Goal: Transaction & Acquisition: Purchase product/service

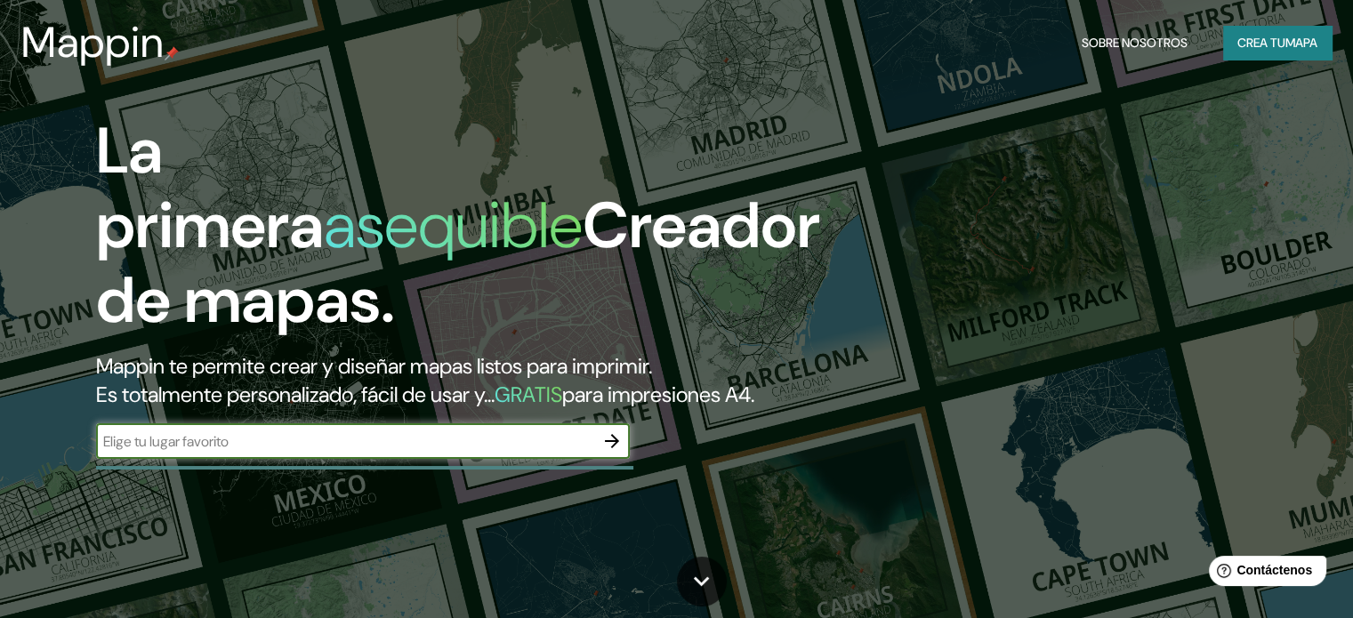
click at [214, 452] on input "text" at bounding box center [345, 441] width 498 height 20
type input "[GEOGRAPHIC_DATA]"
click at [603, 452] on icon "button" at bounding box center [611, 441] width 21 height 21
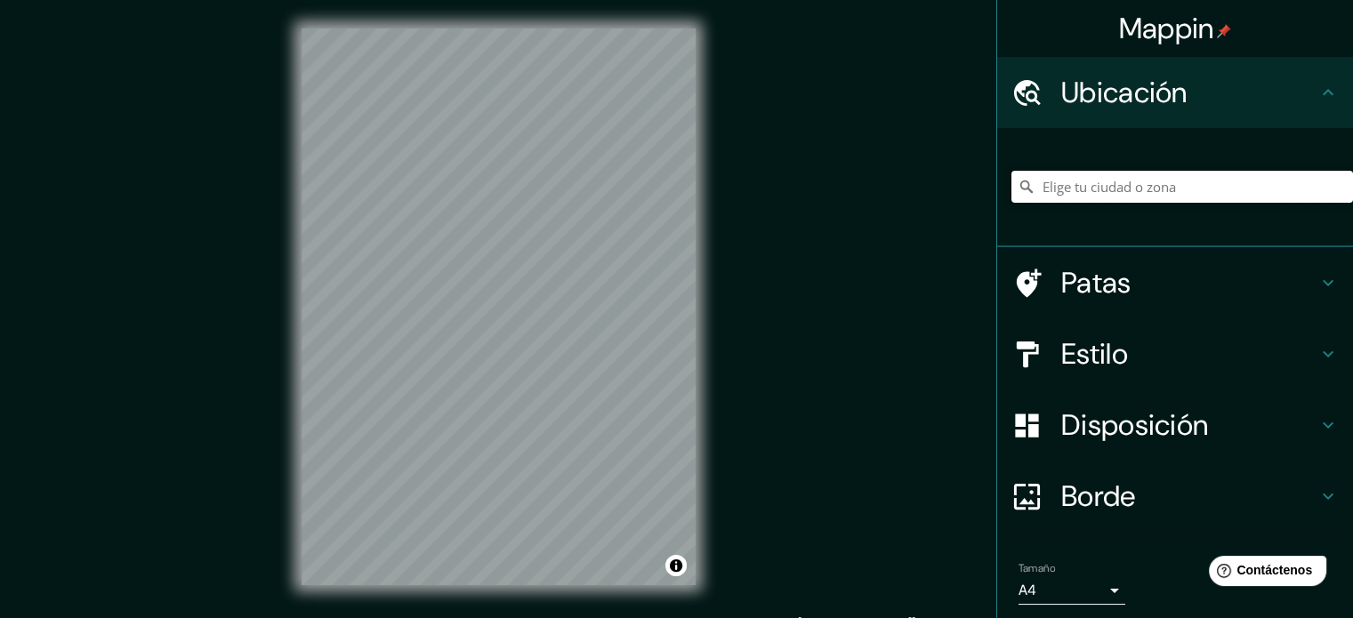
click at [1029, 191] on input "Elige tu ciudad o zona" at bounding box center [1183, 187] width 342 height 32
type input "[GEOGRAPHIC_DATA]"
click at [1029, 497] on font "Borde" at bounding box center [1098, 496] width 75 height 37
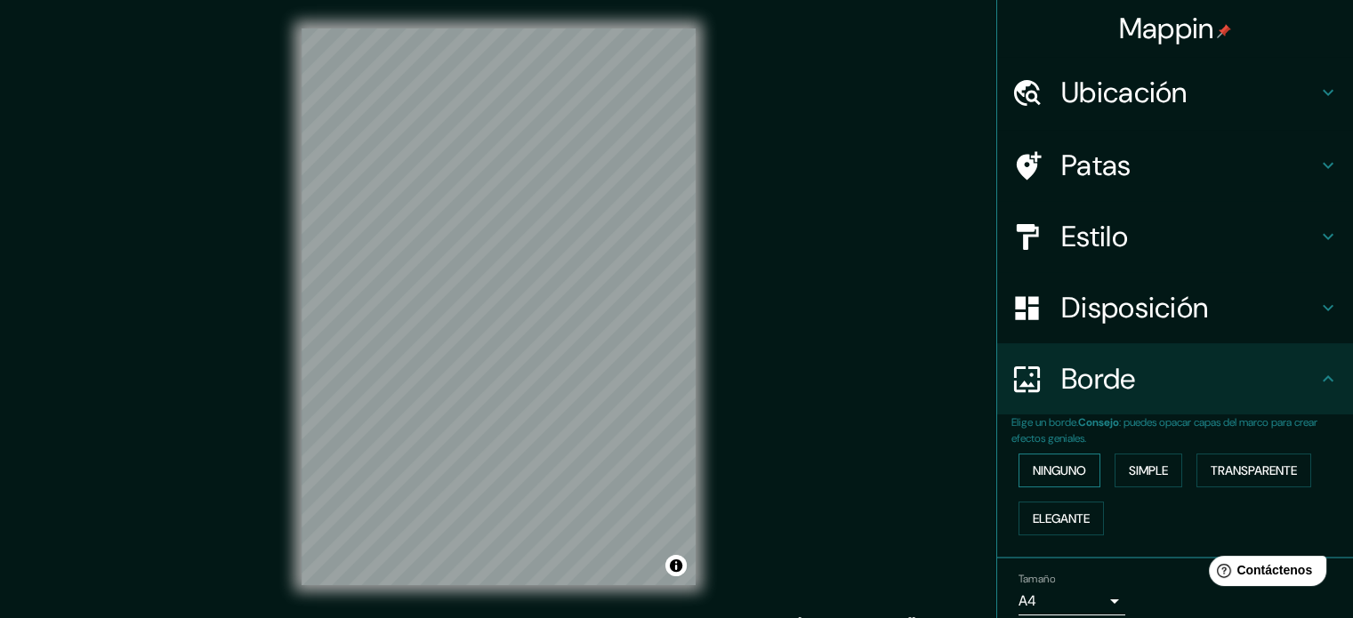
click at [1029, 469] on font "Ninguno" at bounding box center [1059, 471] width 53 height 16
click at [1029, 463] on font "Simple" at bounding box center [1148, 471] width 39 height 16
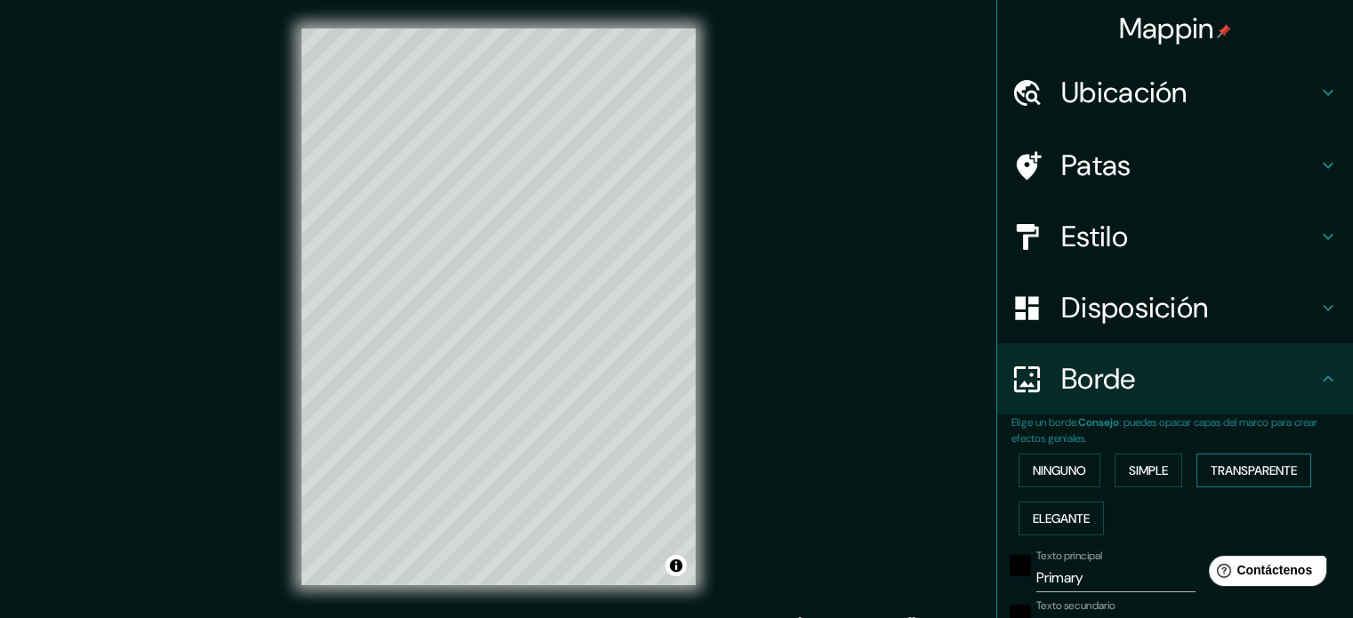
click at [1029, 472] on font "Transparente" at bounding box center [1254, 471] width 86 height 16
click at [1019, 505] on button "Elegante" at bounding box center [1061, 519] width 85 height 34
click at [1029, 476] on font "Ninguno" at bounding box center [1059, 471] width 53 height 16
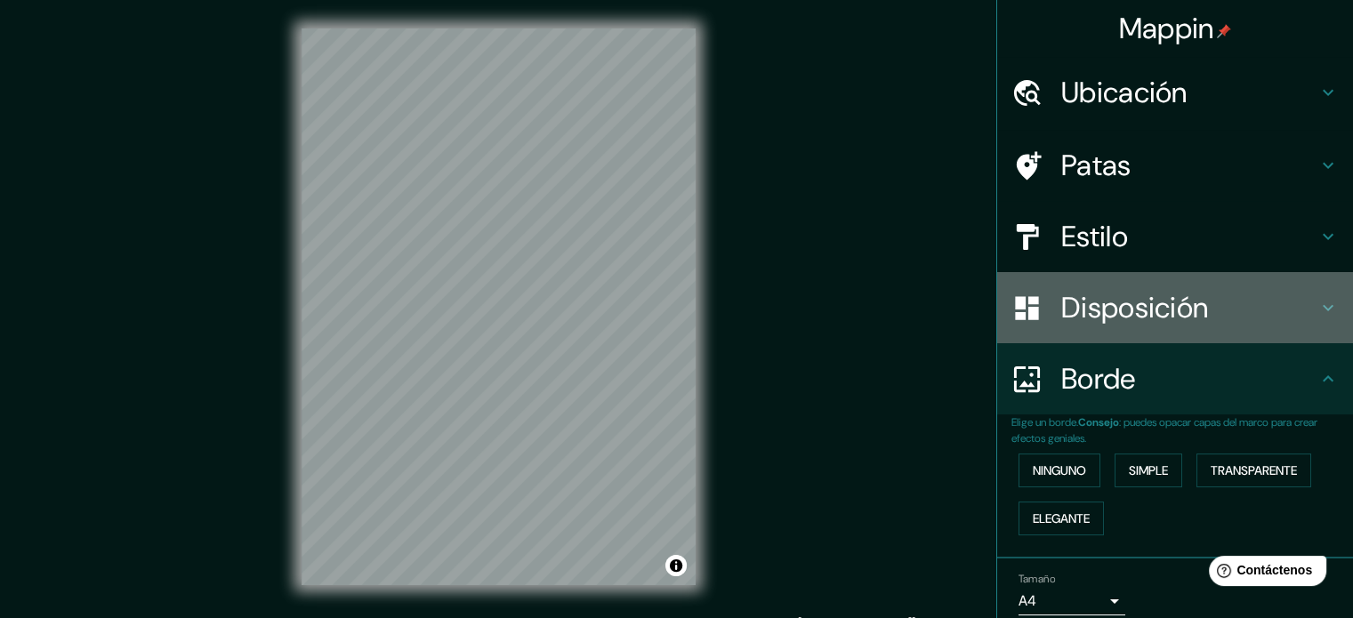
click at [1029, 302] on font "Disposición" at bounding box center [1134, 307] width 147 height 37
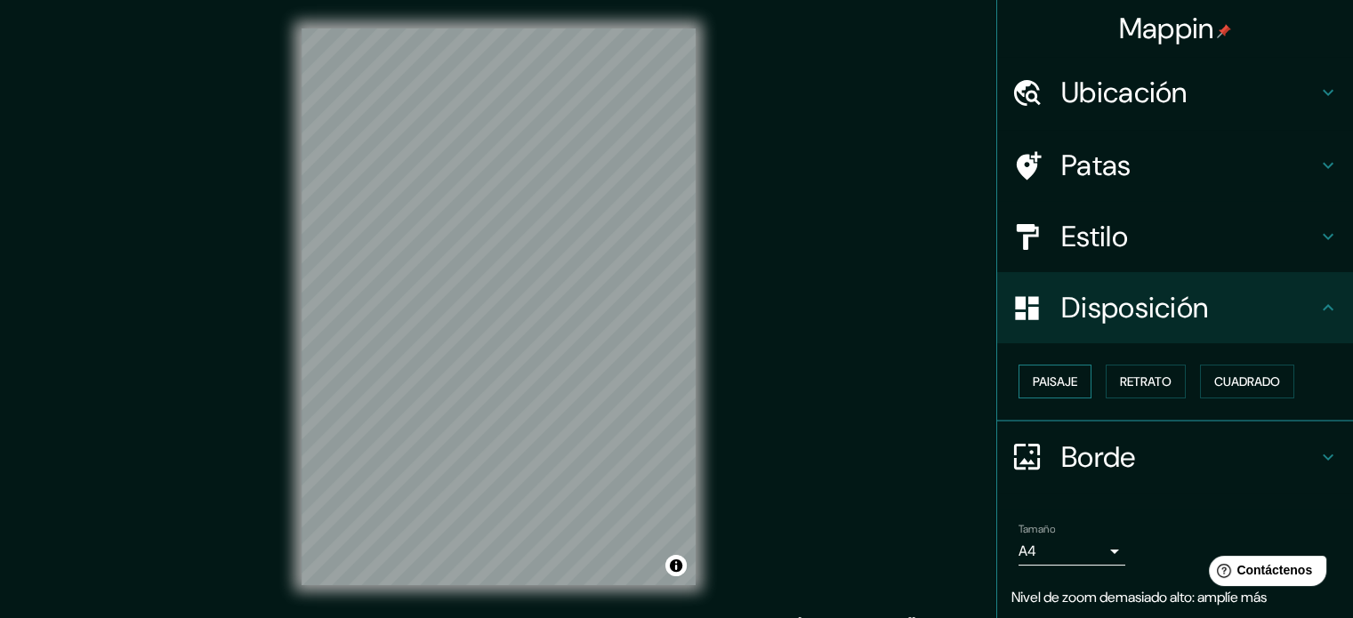
click at [1029, 390] on font "Paisaje" at bounding box center [1055, 381] width 44 height 23
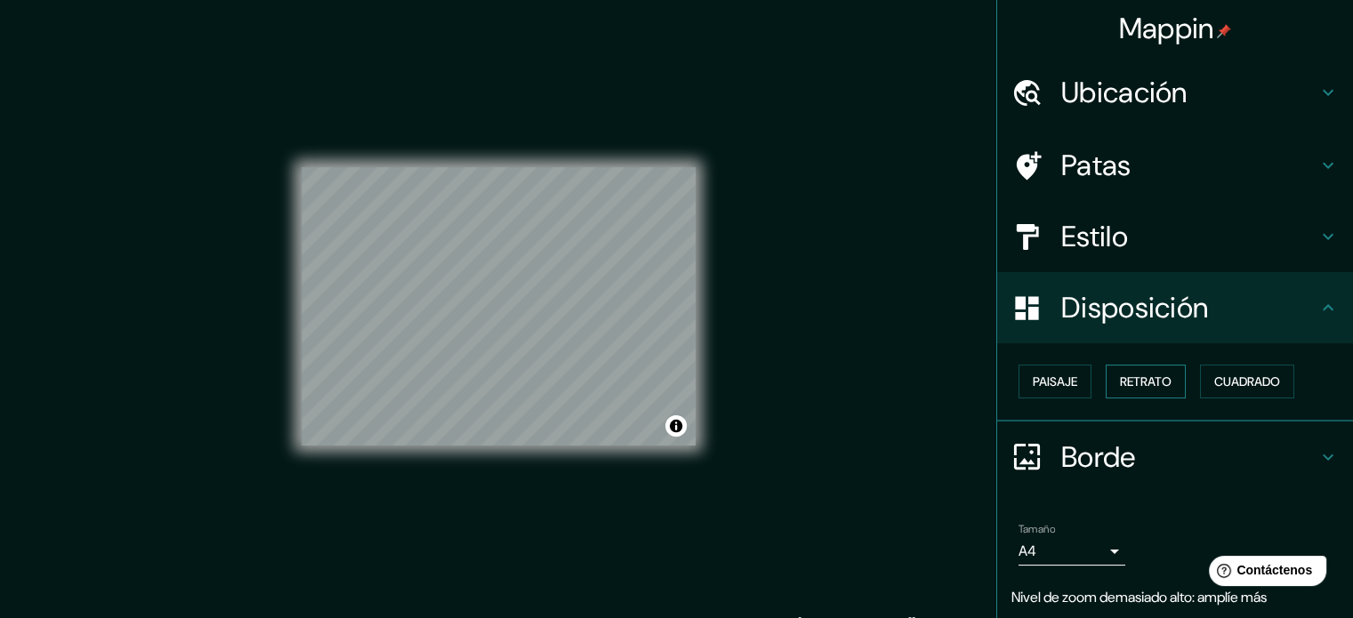
click at [1029, 388] on font "Retrato" at bounding box center [1146, 382] width 52 height 16
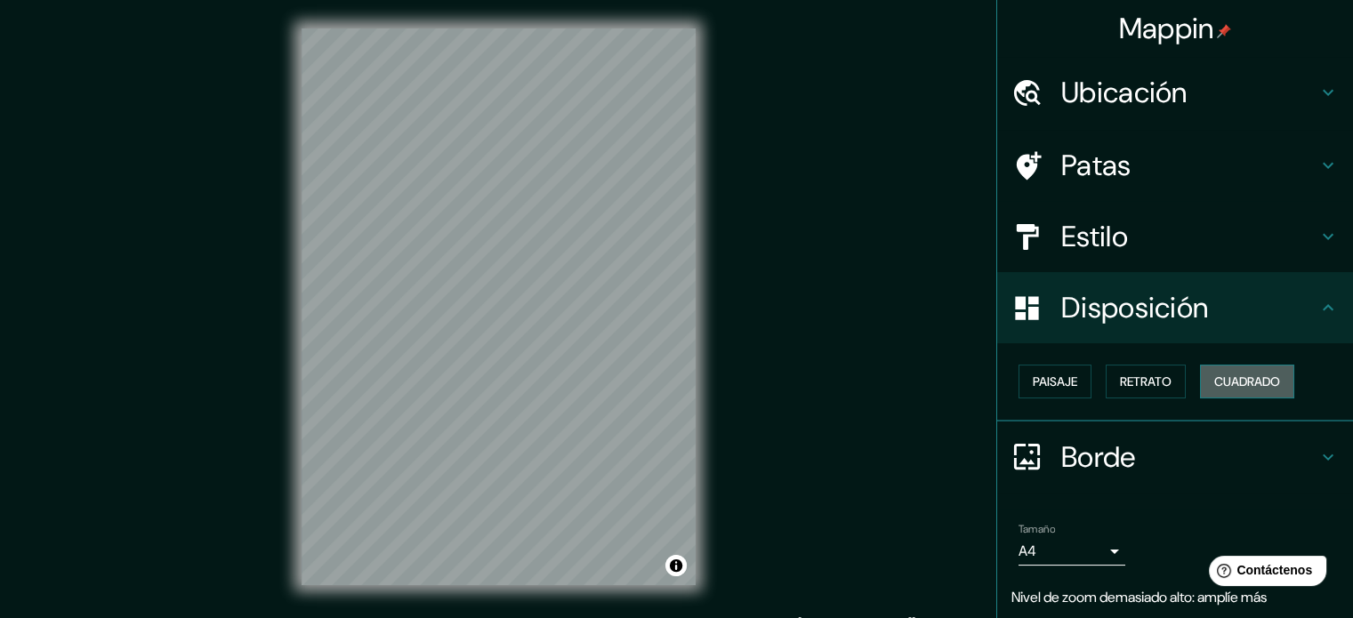
click at [1029, 385] on font "Cuadrado" at bounding box center [1247, 382] width 66 height 16
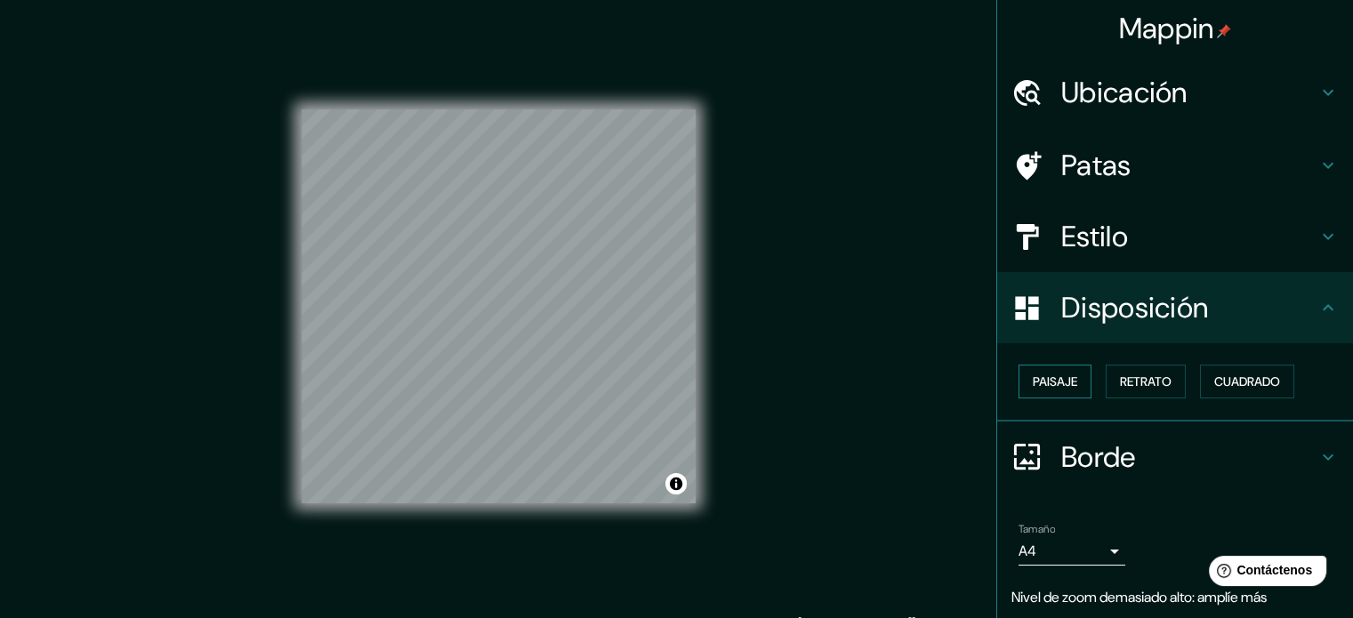
click at [1029, 370] on font "Paisaje" at bounding box center [1055, 381] width 44 height 23
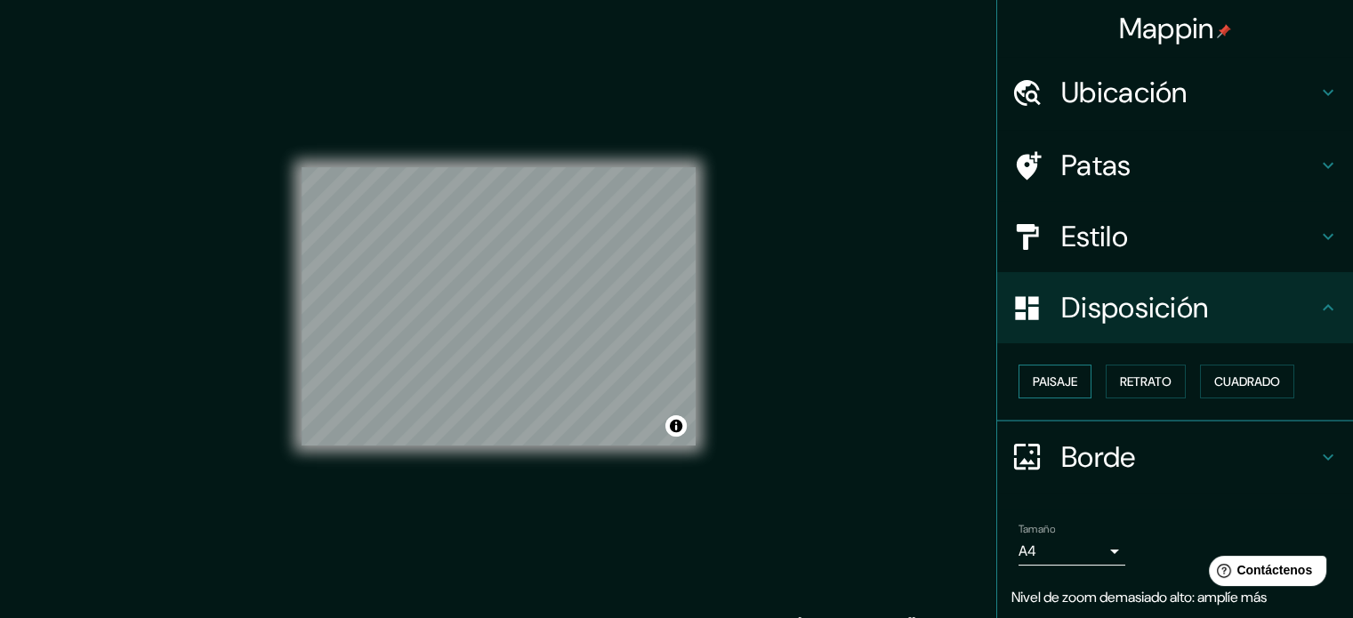
click at [1029, 375] on font "Paisaje" at bounding box center [1055, 382] width 44 height 16
click at [1029, 390] on font "Retrato" at bounding box center [1146, 381] width 52 height 23
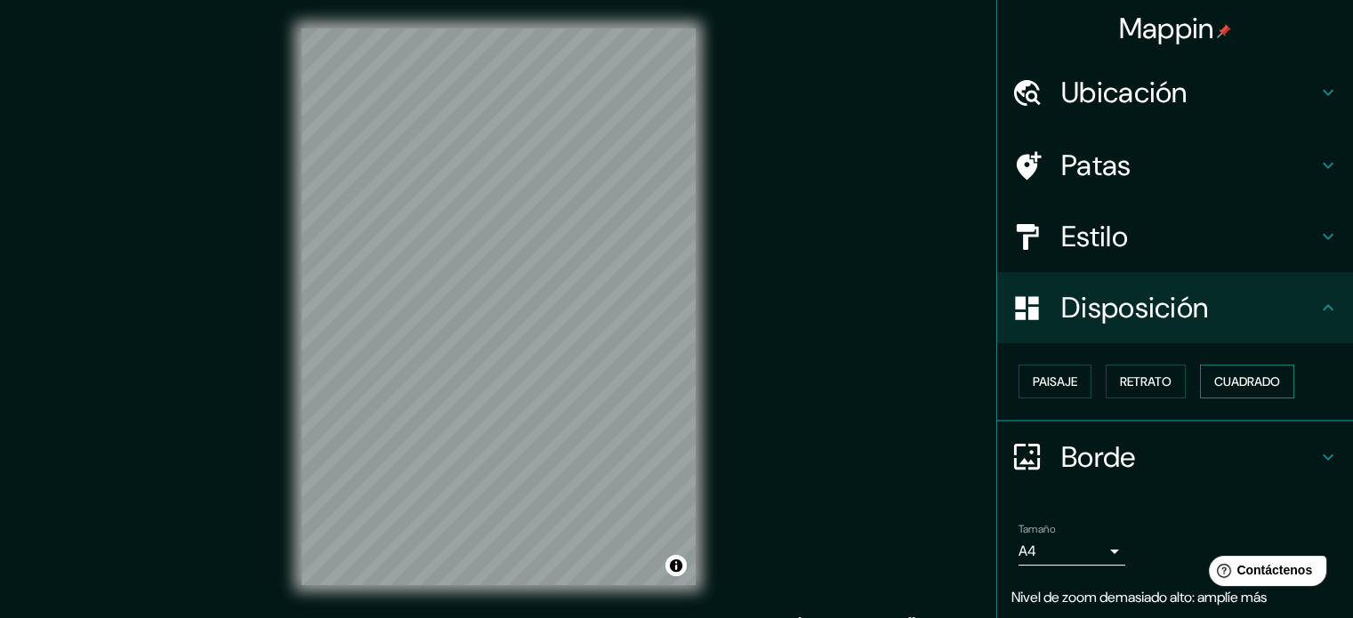
click at [1029, 374] on font "Cuadrado" at bounding box center [1247, 382] width 66 height 16
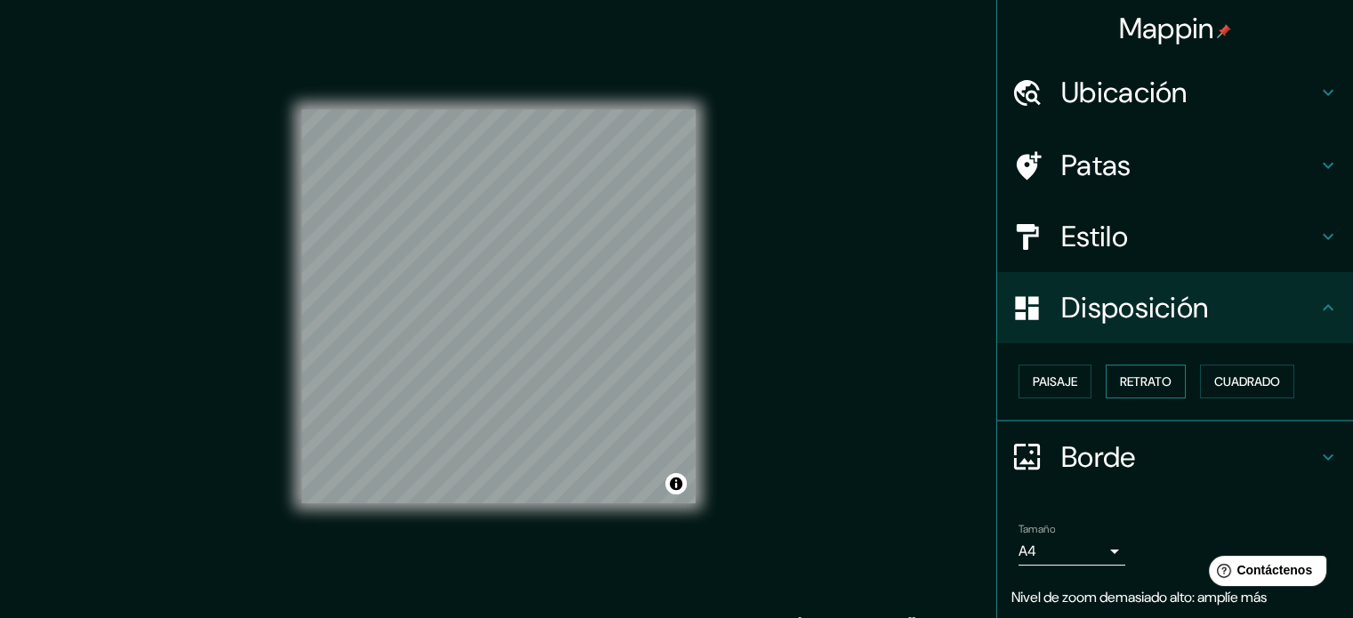
click at [1029, 377] on font "Retrato" at bounding box center [1146, 382] width 52 height 16
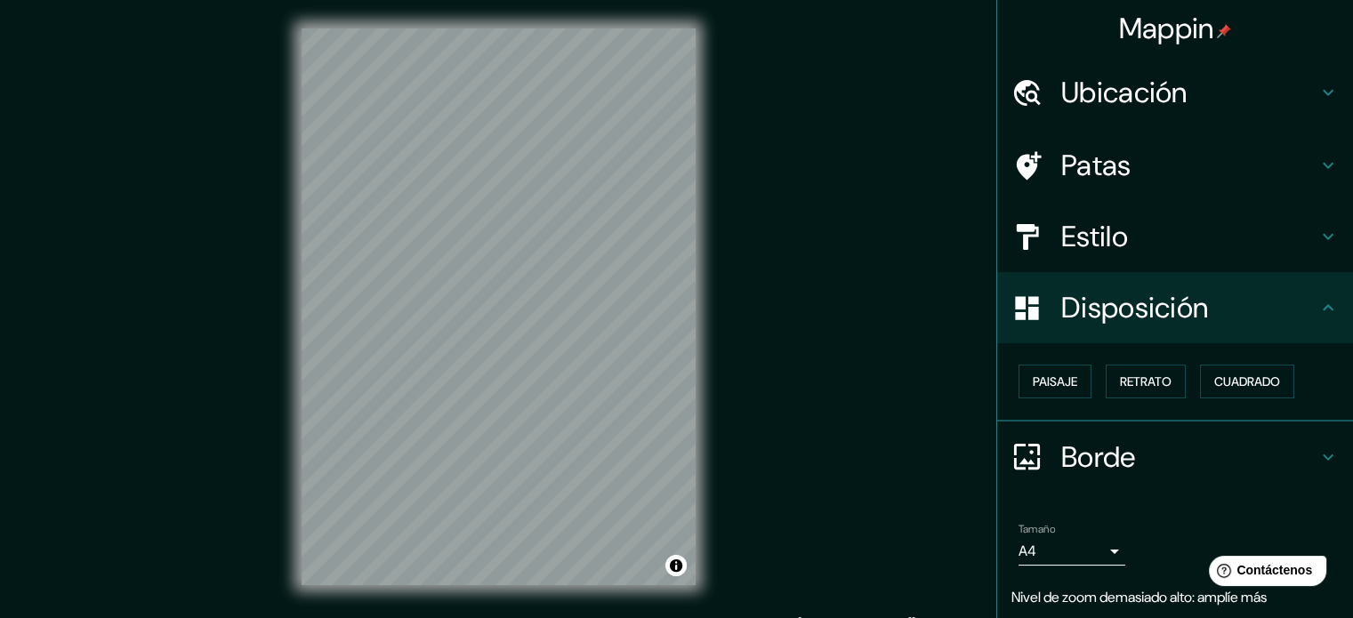
click at [1029, 250] on font "Estilo" at bounding box center [1094, 236] width 67 height 37
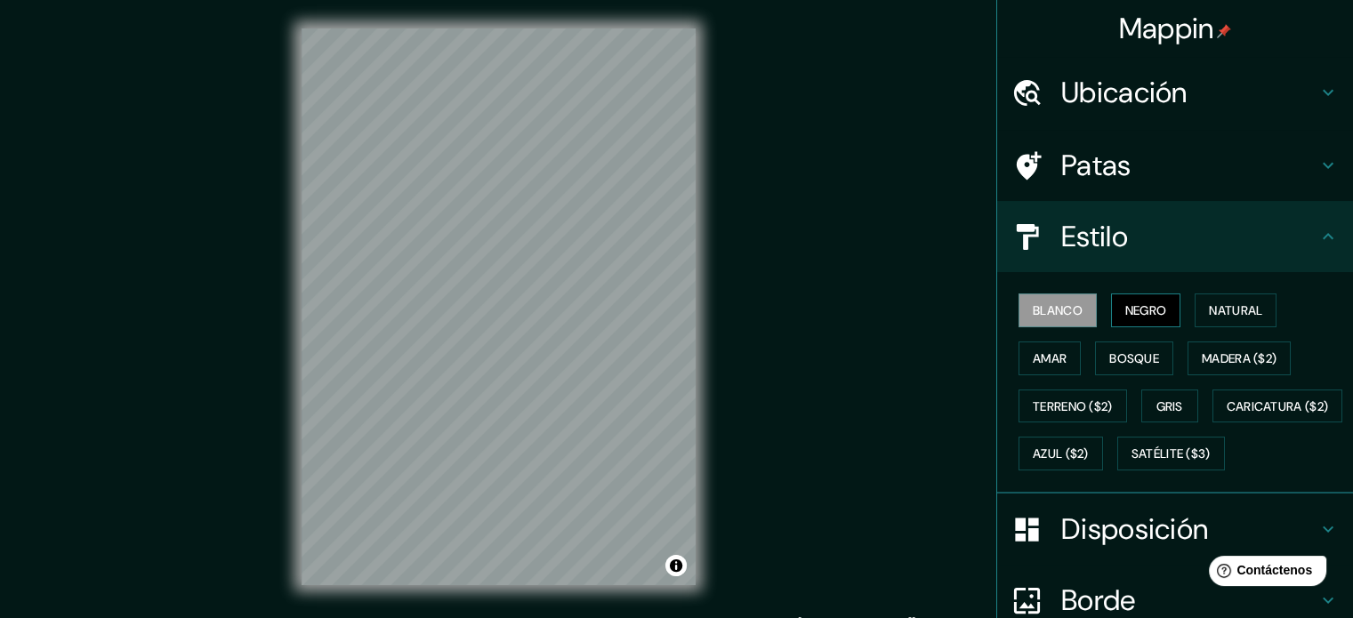
click at [1029, 316] on font "Negro" at bounding box center [1146, 310] width 42 height 16
click at [1029, 309] on font "Natural" at bounding box center [1235, 310] width 53 height 16
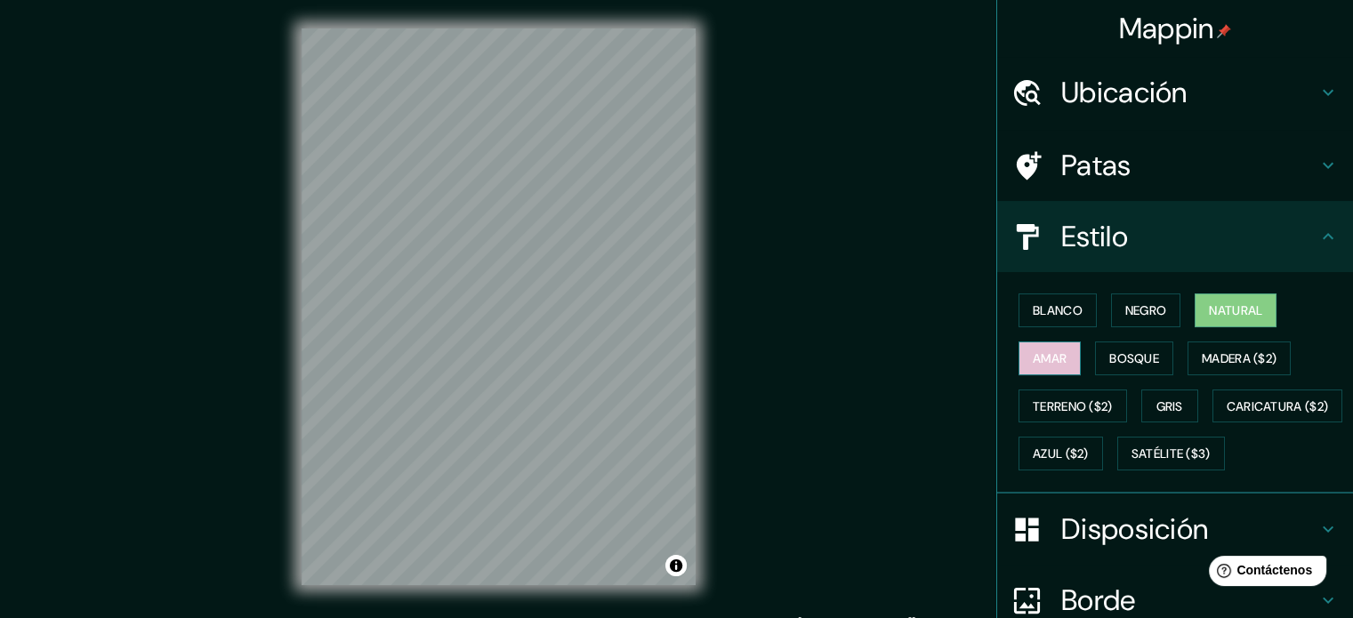
click at [1029, 359] on font "Amar" at bounding box center [1050, 359] width 34 height 16
click at [1029, 355] on font "Bosque" at bounding box center [1134, 359] width 50 height 16
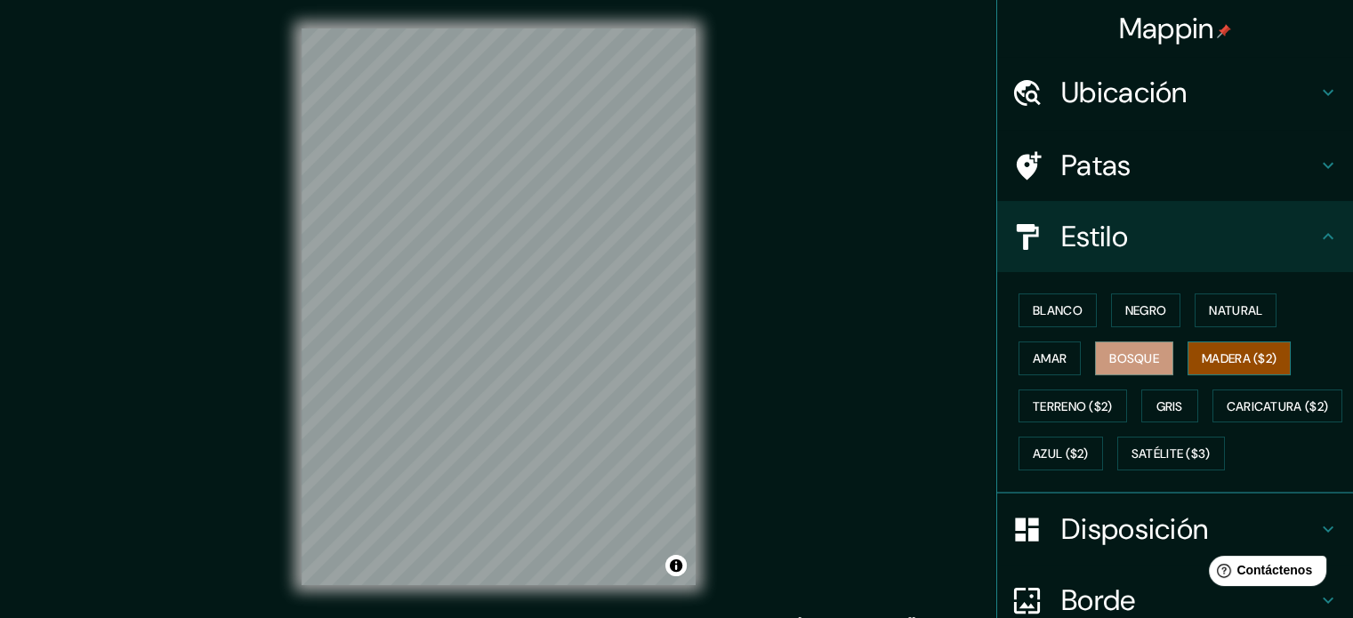
click at [1029, 348] on font "Madera ($2)" at bounding box center [1239, 358] width 75 height 23
click at [1029, 402] on font "Terreno ($2)" at bounding box center [1073, 407] width 80 height 16
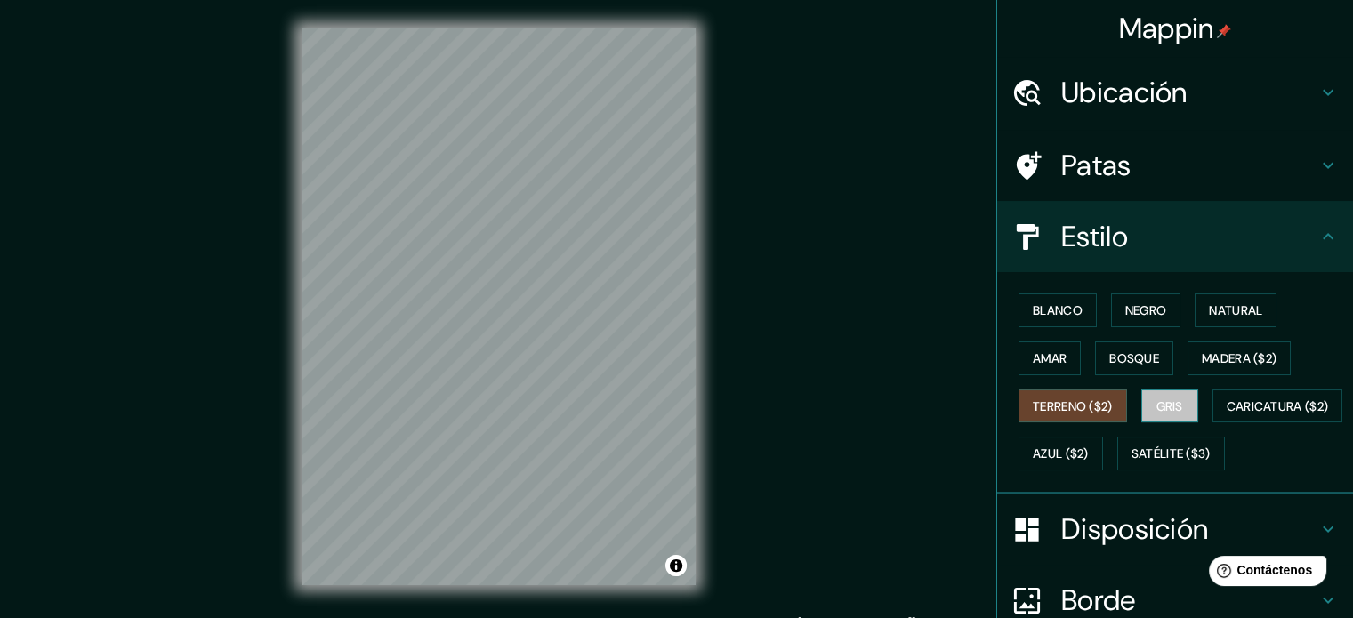
click at [1029, 407] on font "Gris" at bounding box center [1170, 407] width 27 height 16
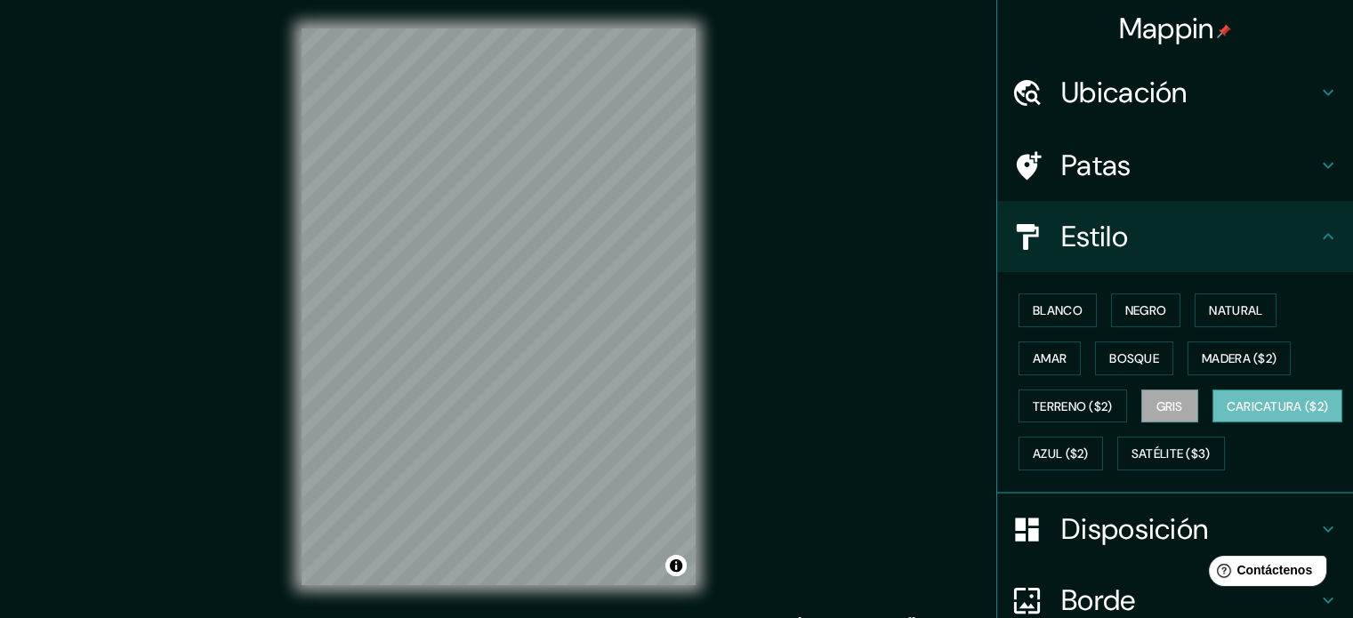
click at [1029, 415] on font "Caricatura ($2)" at bounding box center [1278, 407] width 102 height 16
click at [1029, 447] on font "Azul ($2)" at bounding box center [1061, 455] width 56 height 16
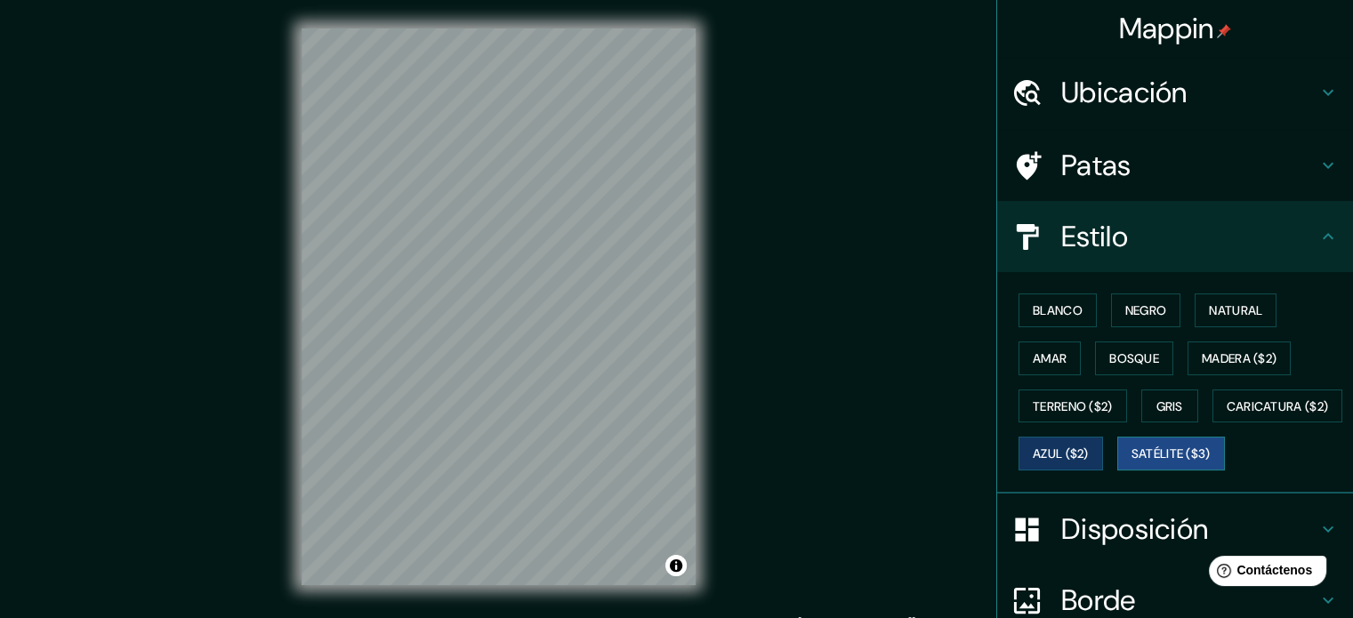
click at [1029, 463] on font "Satélite ($3)" at bounding box center [1171, 455] width 79 height 16
click at [1029, 369] on button "Madera ($2)" at bounding box center [1239, 359] width 103 height 34
